Goal: Task Accomplishment & Management: Use online tool/utility

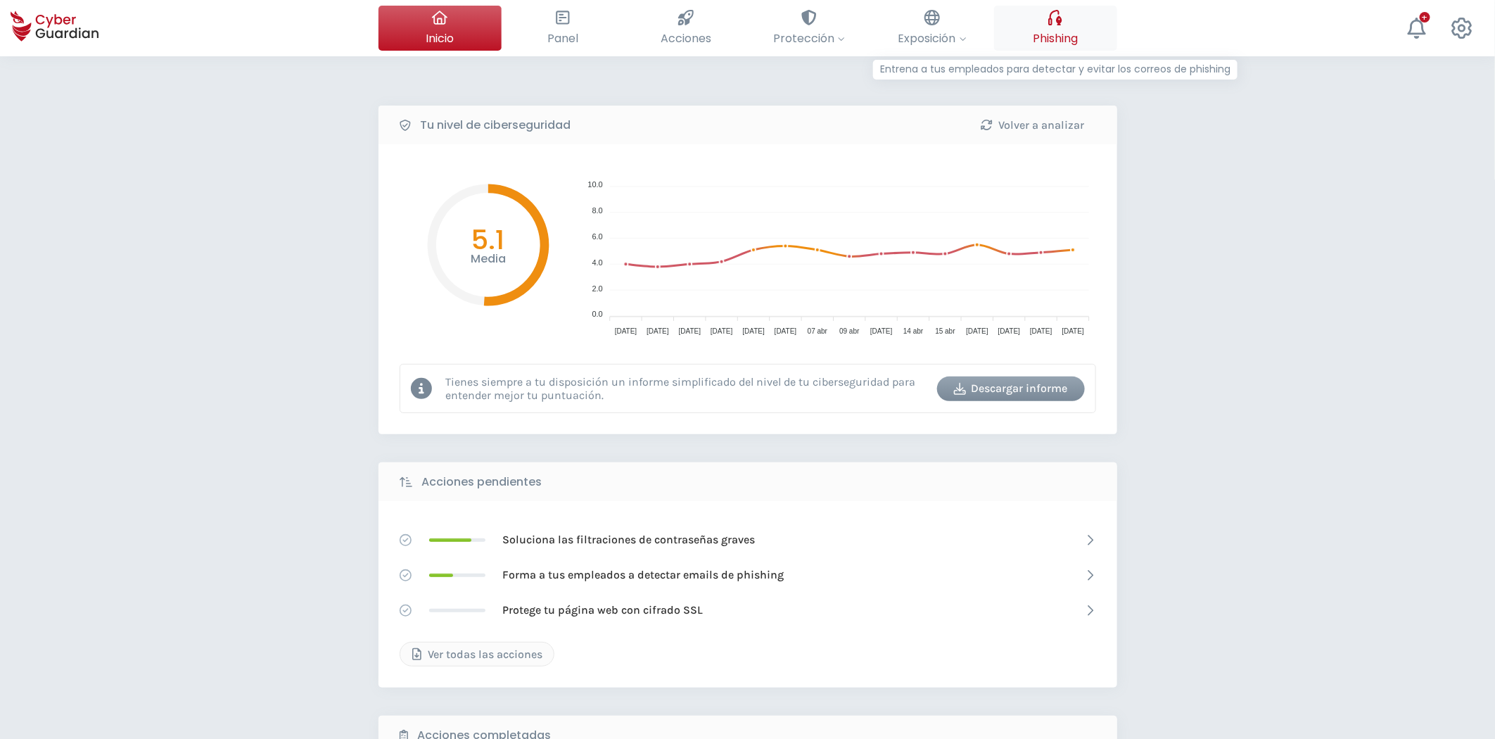
click at [1029, 37] on button "Phishing Entrena a tus empleados para detectar y evitar los correos de phishing" at bounding box center [1055, 28] width 123 height 45
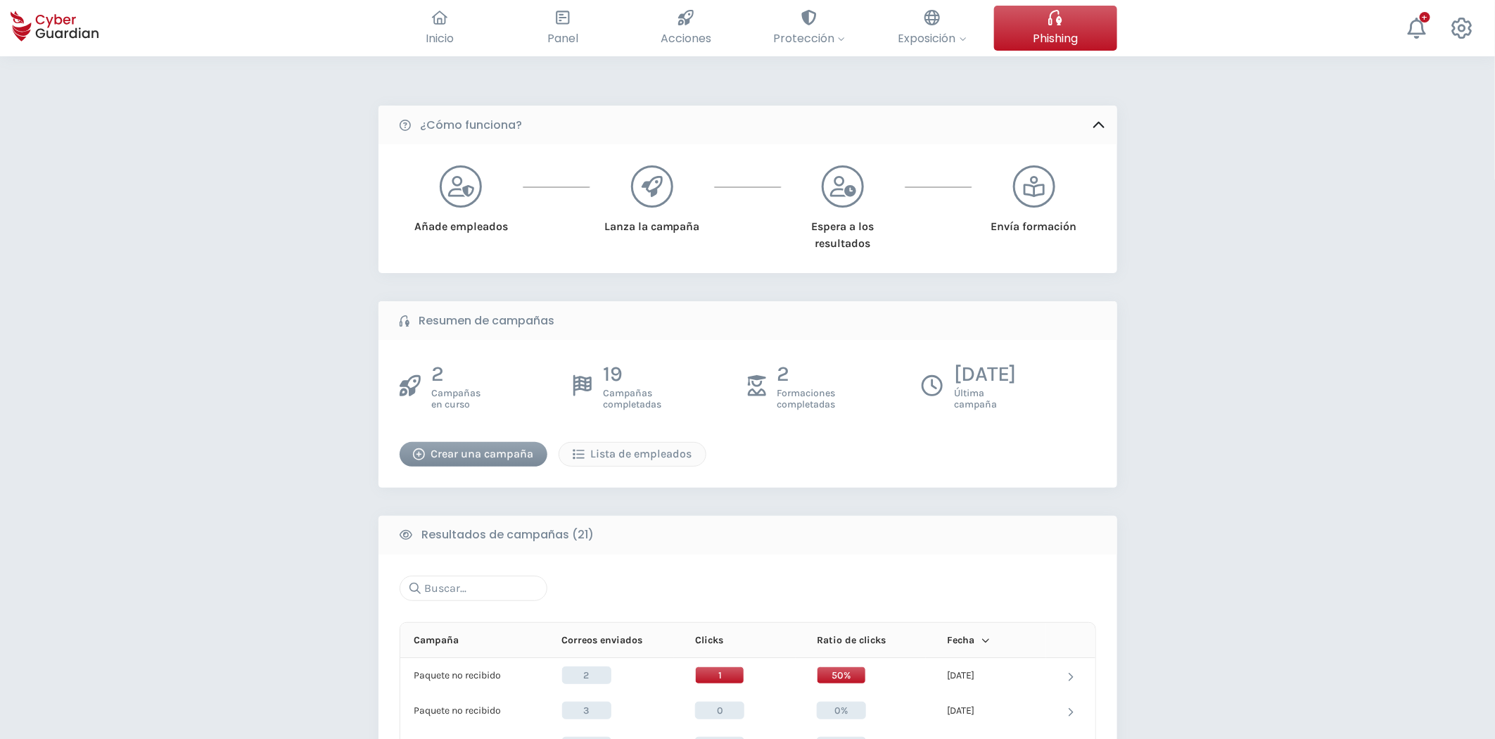
click at [460, 451] on div "Crear una campaña" at bounding box center [473, 453] width 127 height 17
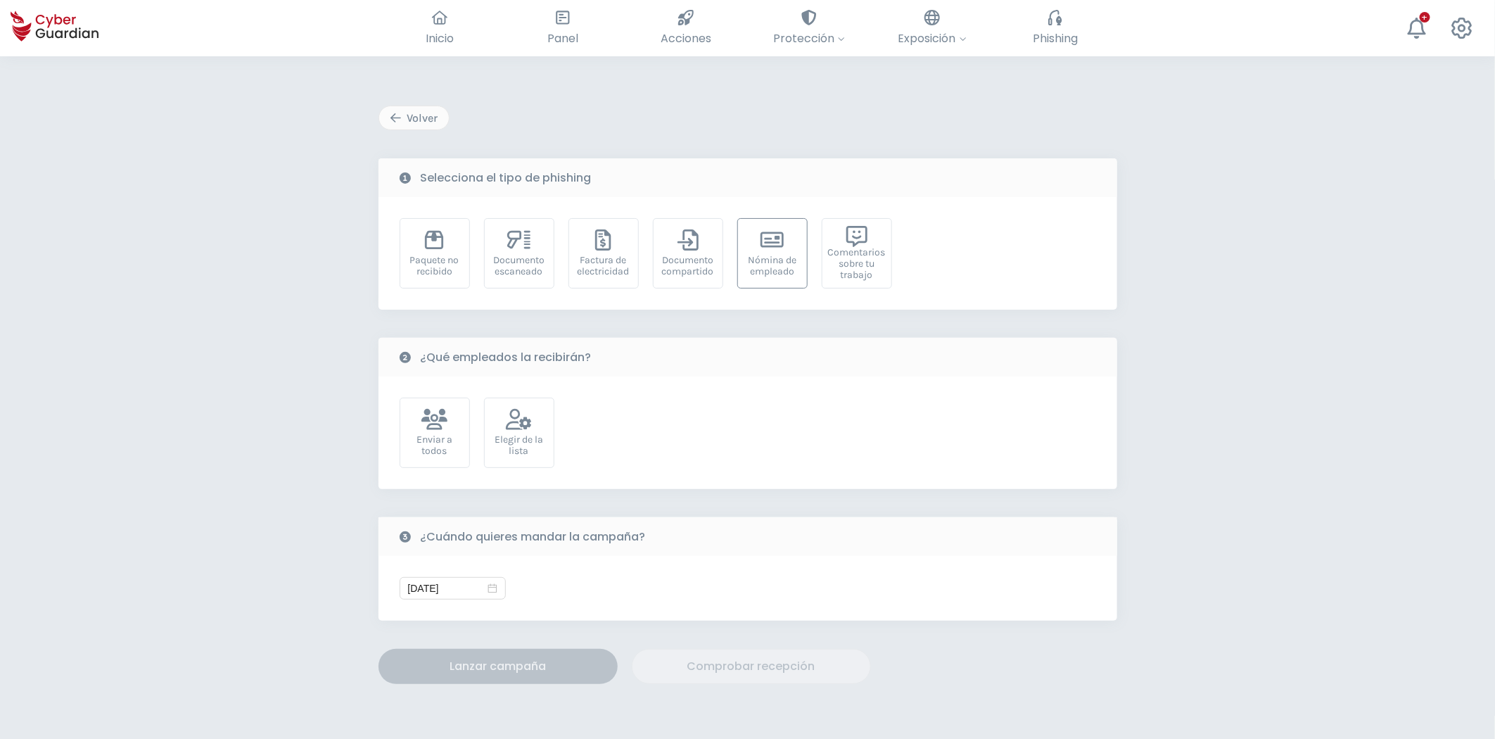
click at [791, 257] on div "Nómina de empleado" at bounding box center [772, 266] width 55 height 23
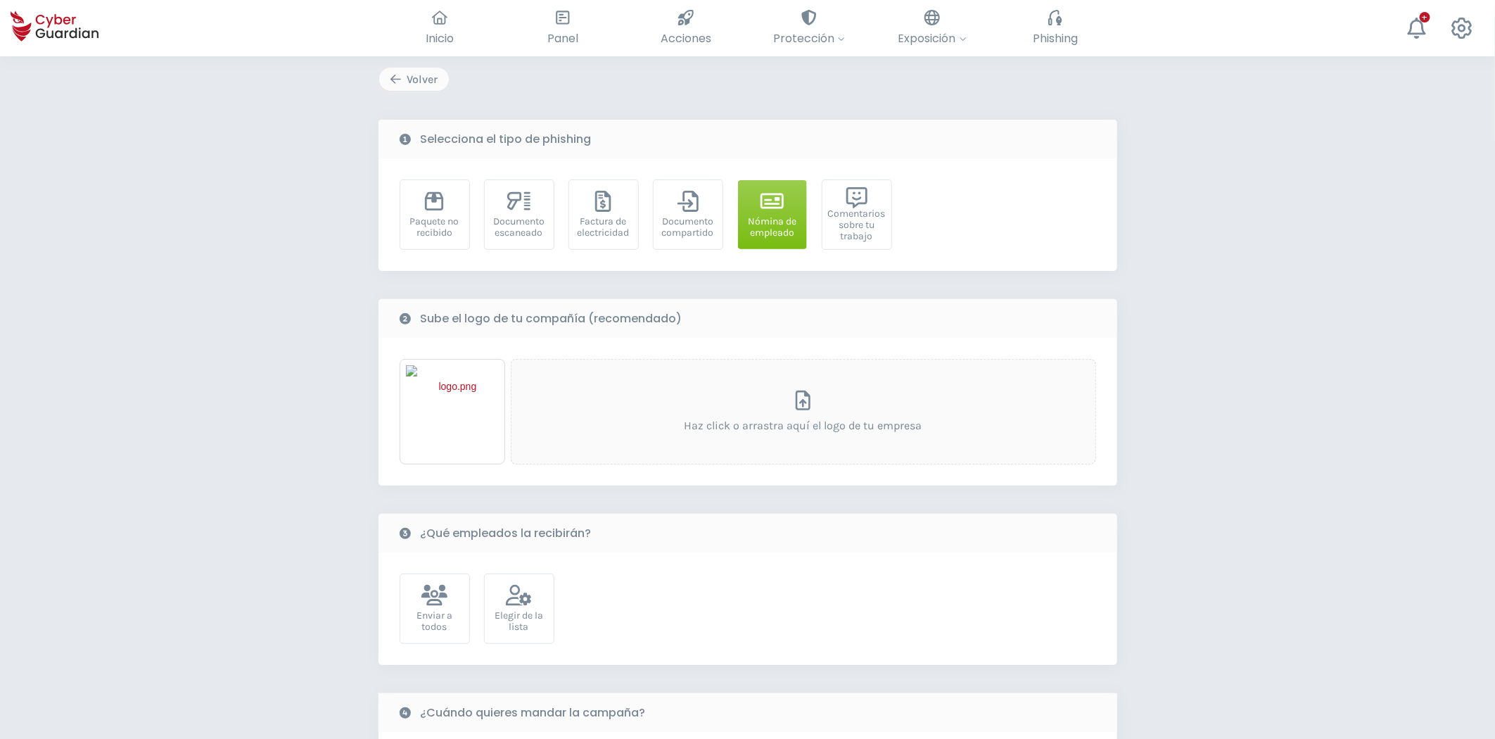
scroll to position [78, 0]
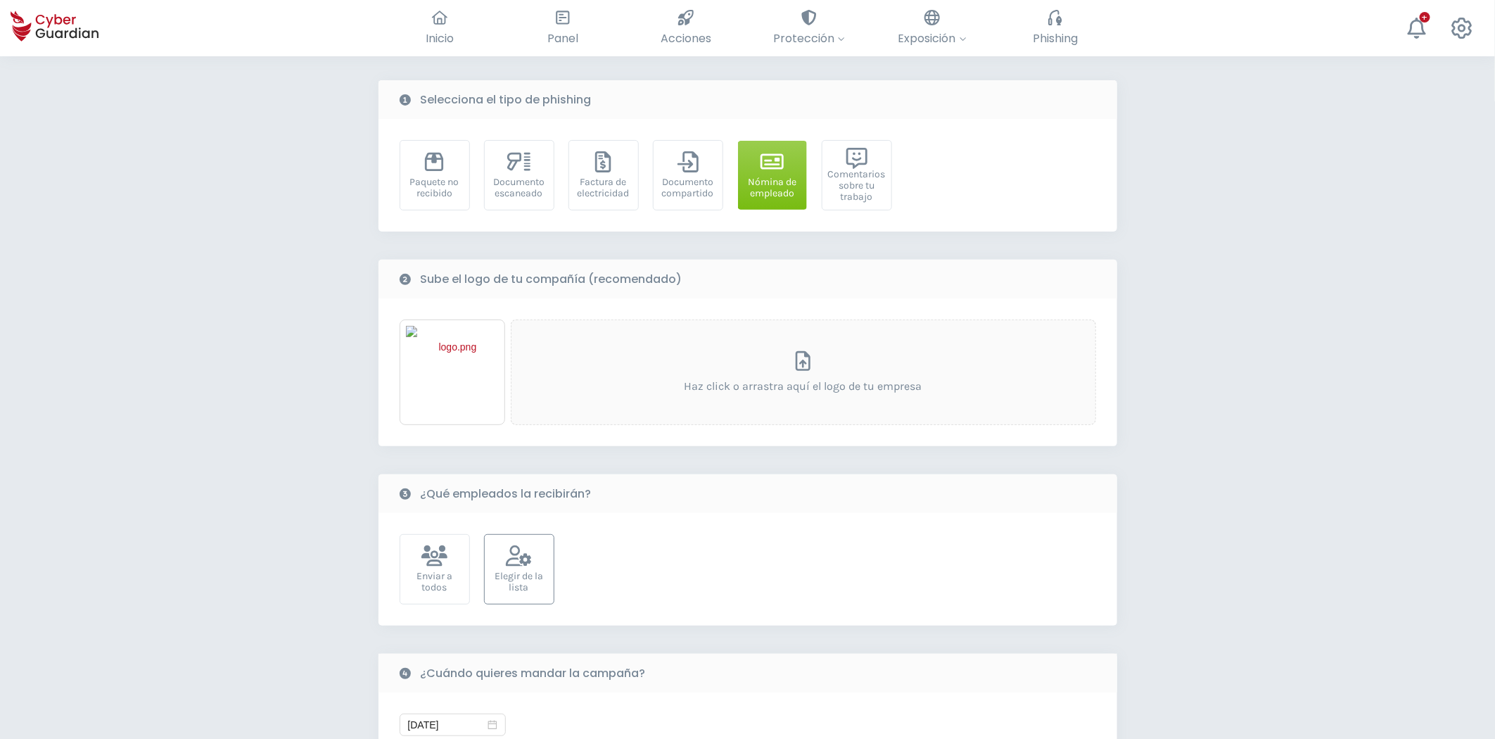
click at [538, 581] on div "Elegir de la lista" at bounding box center [519, 582] width 55 height 23
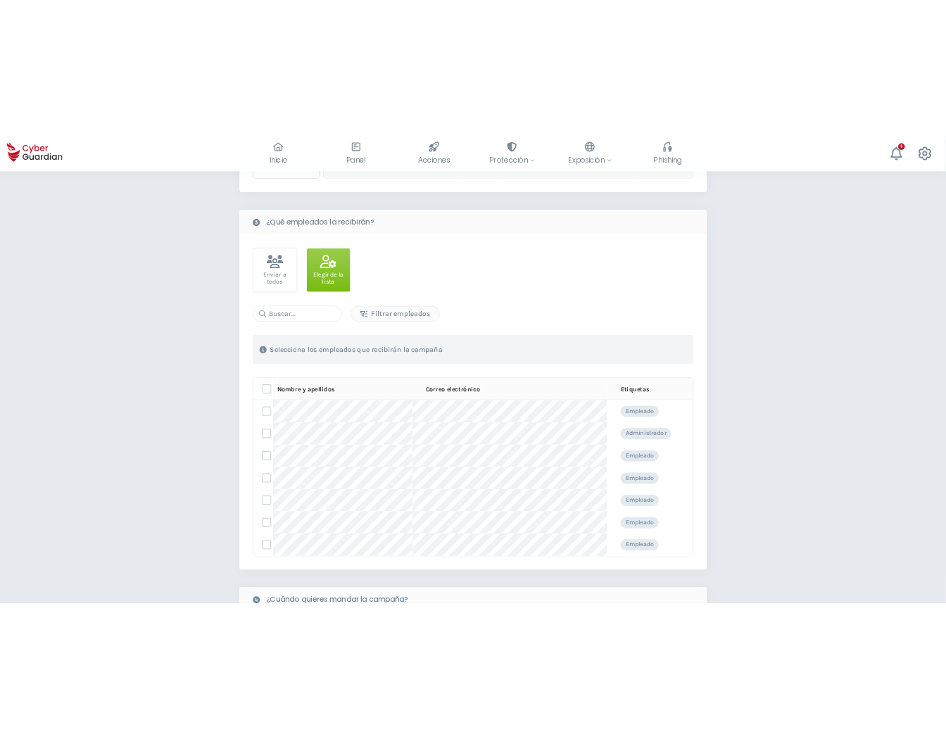
scroll to position [469, 0]
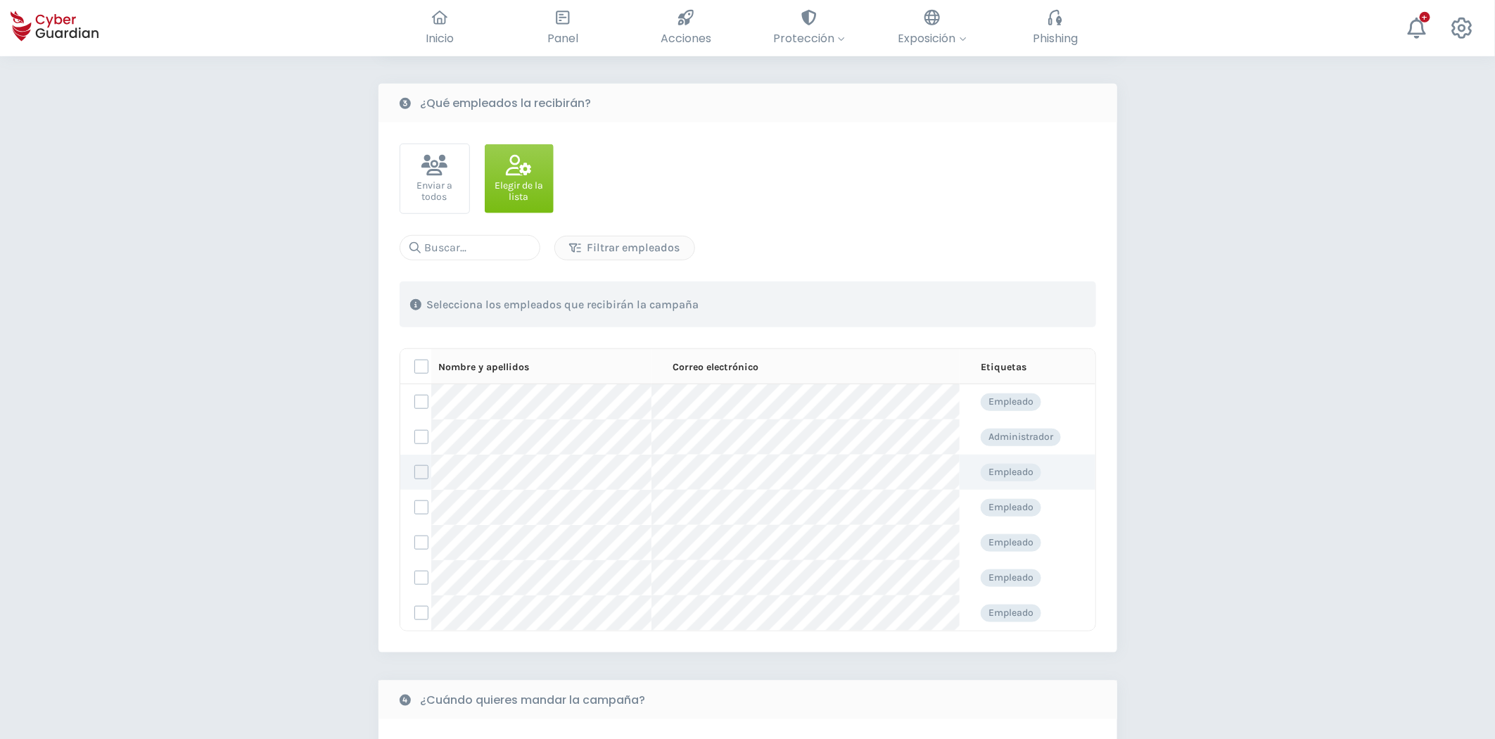
click at [421, 471] on label at bounding box center [421, 472] width 14 height 14
click at [415, 471] on input "checkbox" at bounding box center [415, 472] width 0 height 13
click at [426, 406] on label at bounding box center [421, 402] width 14 height 14
click at [415, 406] on input "checkbox" at bounding box center [415, 401] width 0 height 13
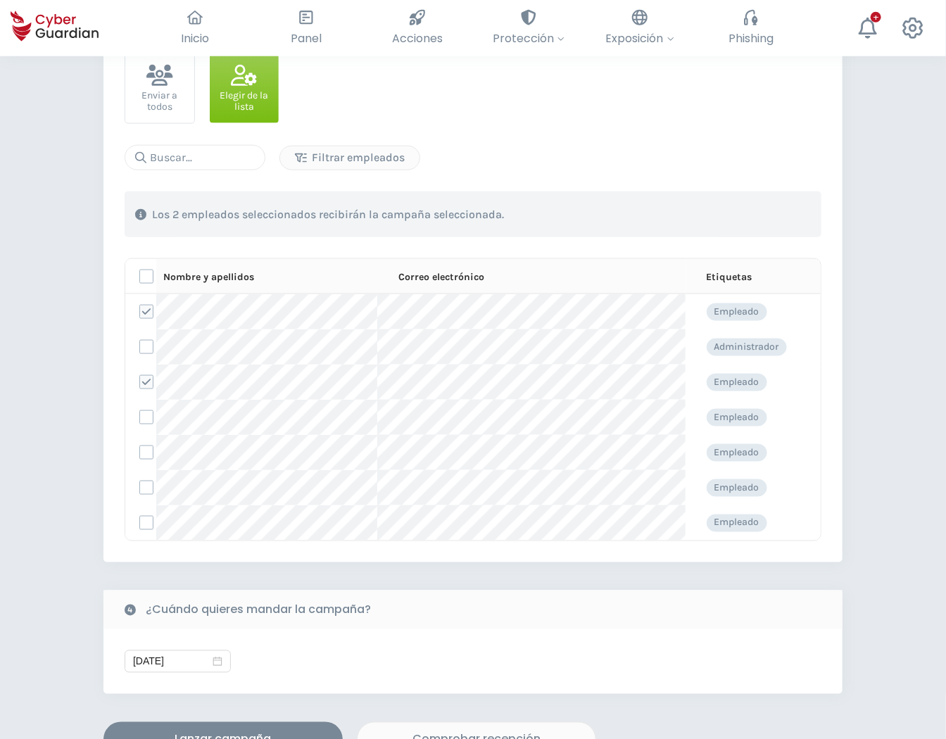
scroll to position [625, 0]
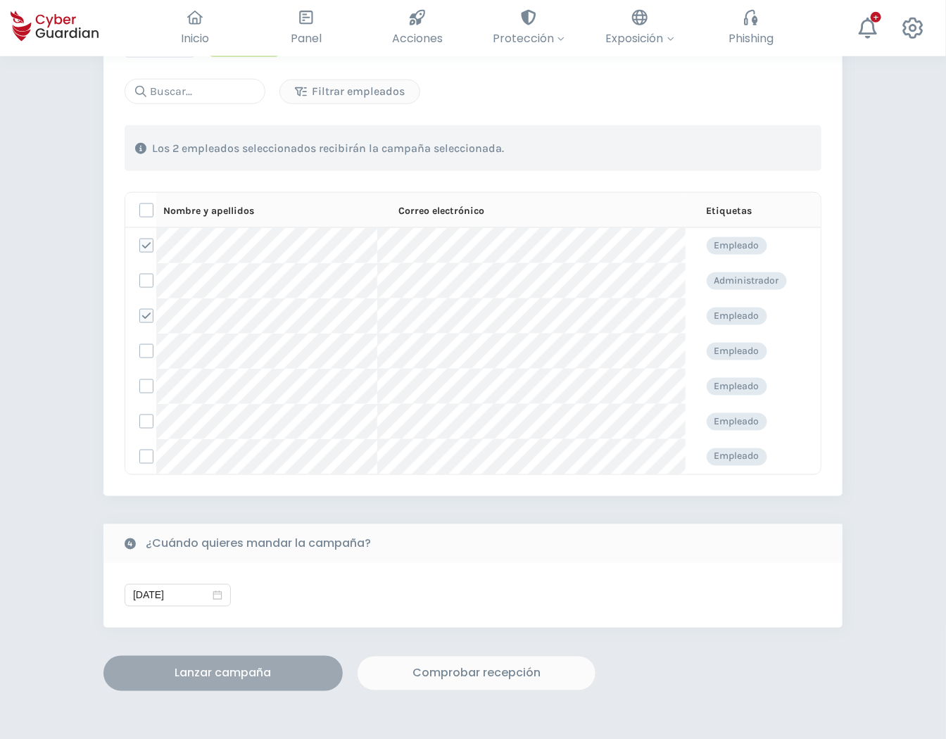
click at [246, 678] on div "Lanzar campaña" at bounding box center [223, 673] width 218 height 17
